Goal: Information Seeking & Learning: Learn about a topic

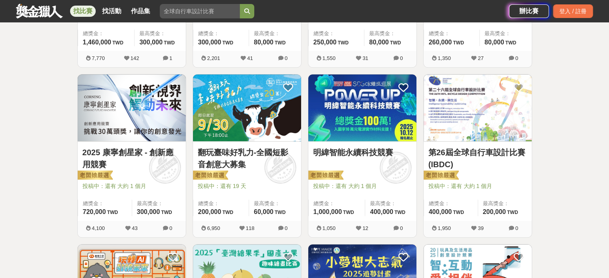
scroll to position [440, 0]
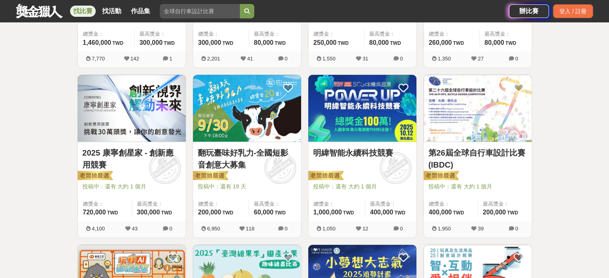
click at [369, 130] on img at bounding box center [362, 108] width 108 height 67
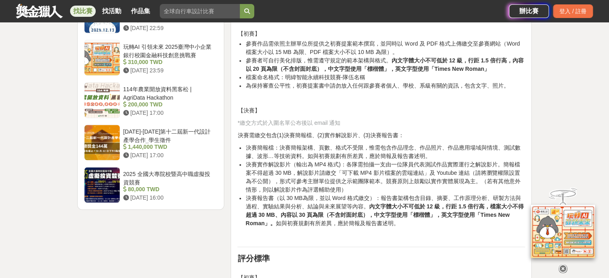
scroll to position [1121, 0]
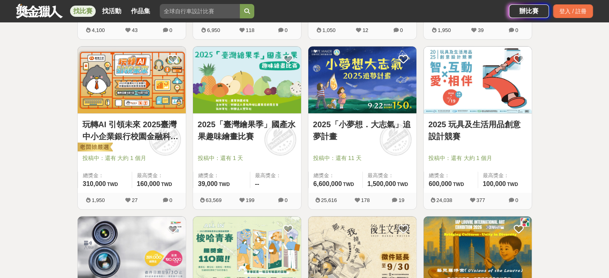
scroll to position [641, 0]
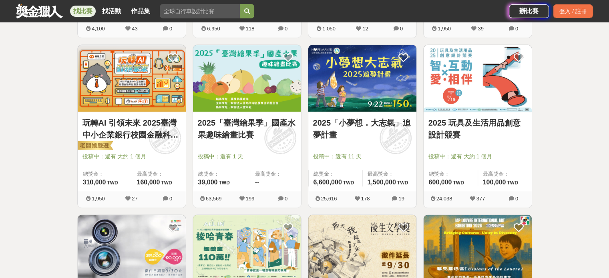
click at [139, 118] on link "玩轉AI 引領未來 2025臺灣中小企業銀行校園金融科技創意挑戰賽" at bounding box center [131, 129] width 99 height 24
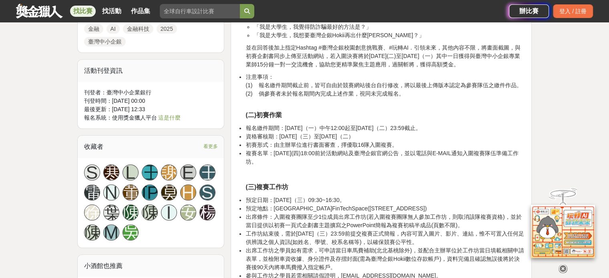
scroll to position [641, 0]
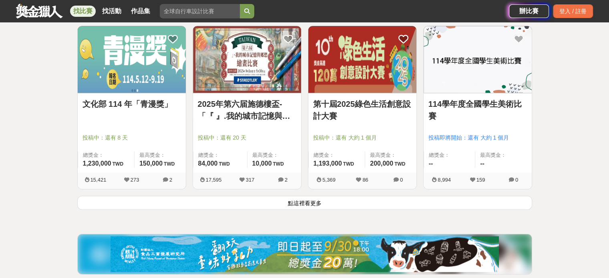
scroll to position [1001, 0]
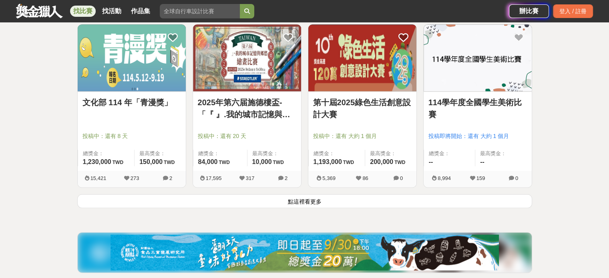
click at [315, 194] on button "點這裡看更多" at bounding box center [304, 201] width 455 height 14
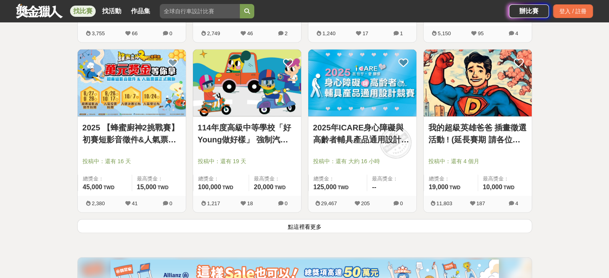
scroll to position [2042, 0]
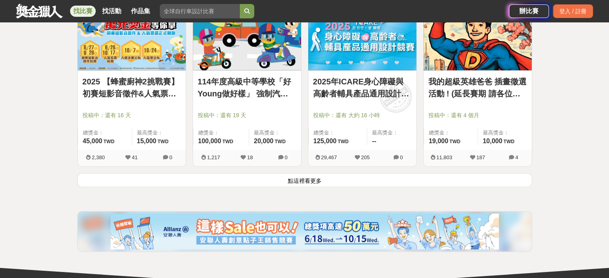
click at [341, 178] on button "點這裡看更多" at bounding box center [304, 180] width 455 height 14
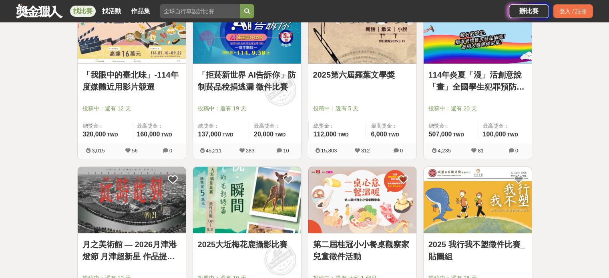
scroll to position [2643, 0]
